Goal: Use online tool/utility: Utilize a website feature to perform a specific function

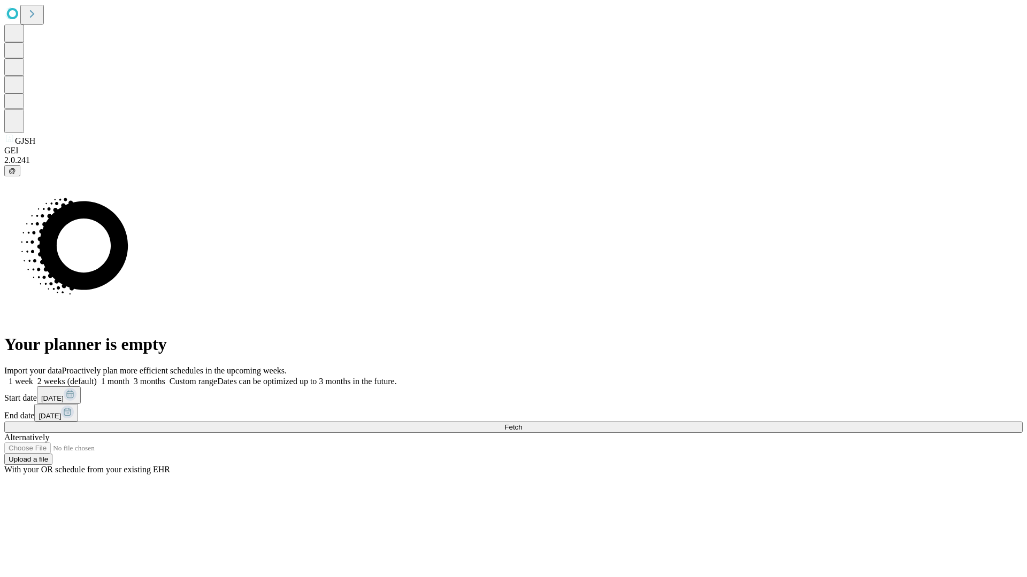
click at [522, 423] on span "Fetch" at bounding box center [513, 427] width 18 height 8
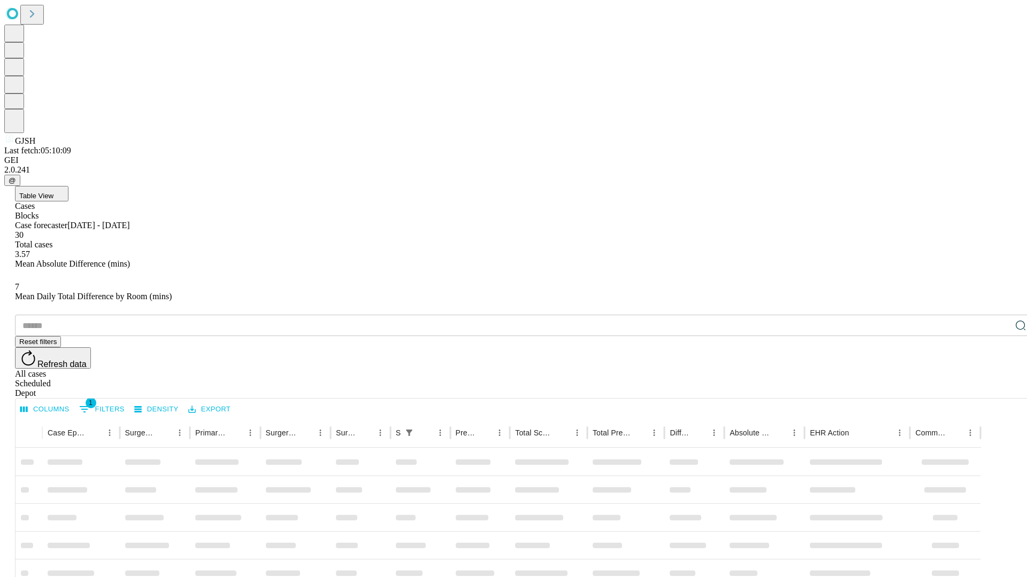
click at [53, 192] on span "Table View" at bounding box center [36, 196] width 34 height 8
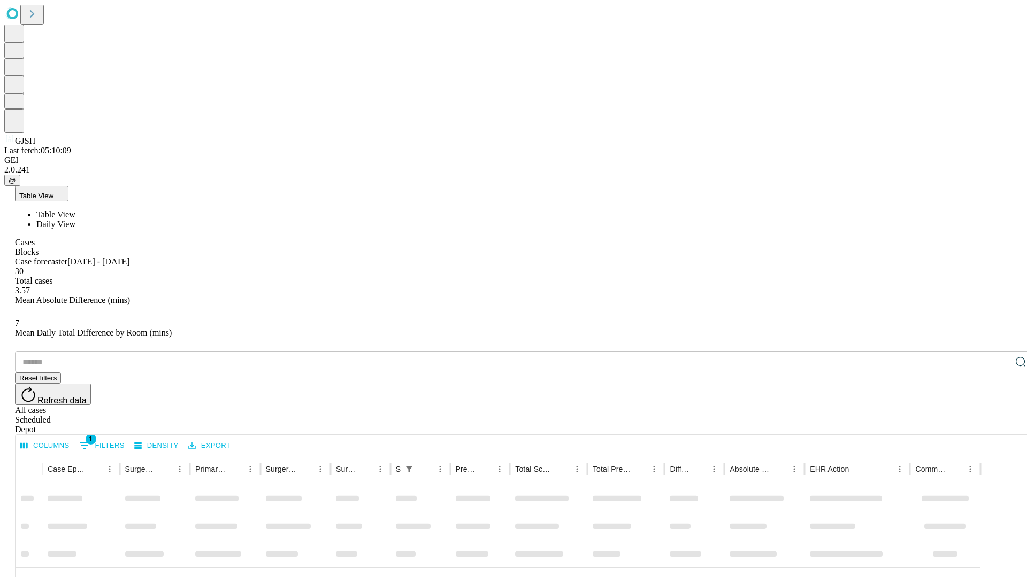
click at [75, 220] on span "Daily View" at bounding box center [55, 224] width 39 height 9
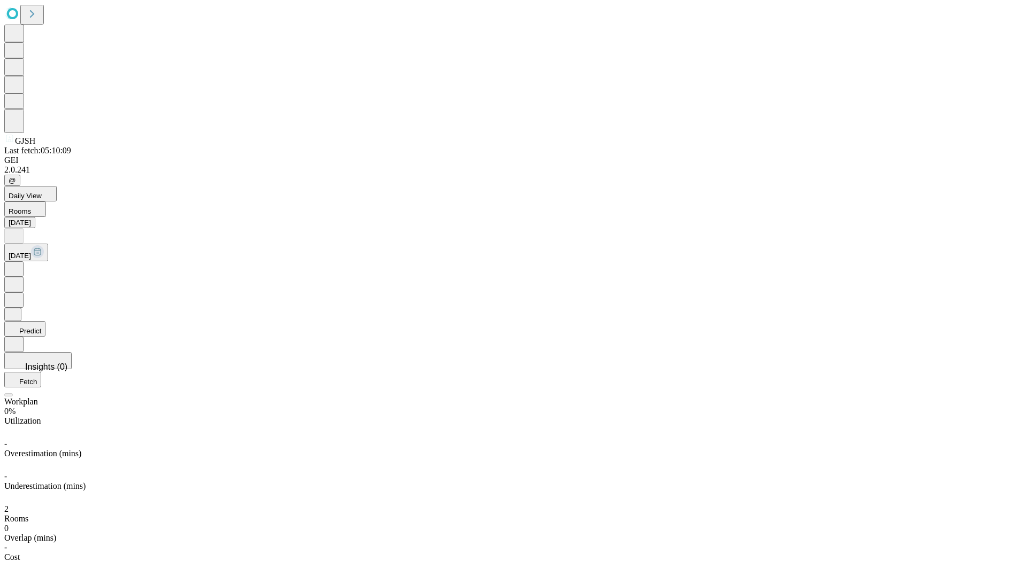
click at [45, 321] on button "Predict" at bounding box center [24, 329] width 41 height 16
